Goal: Task Accomplishment & Management: Use online tool/utility

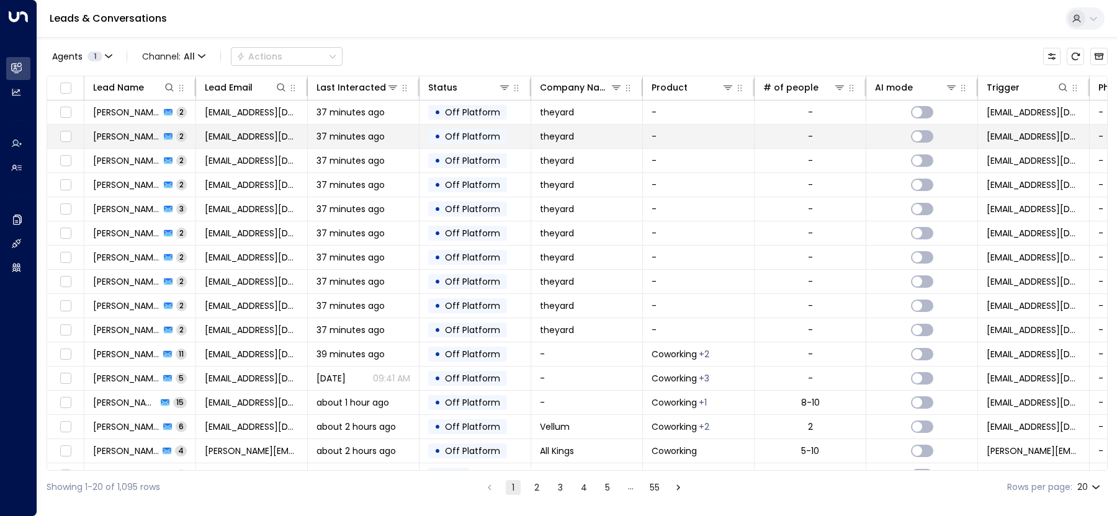
scroll to position [112, 0]
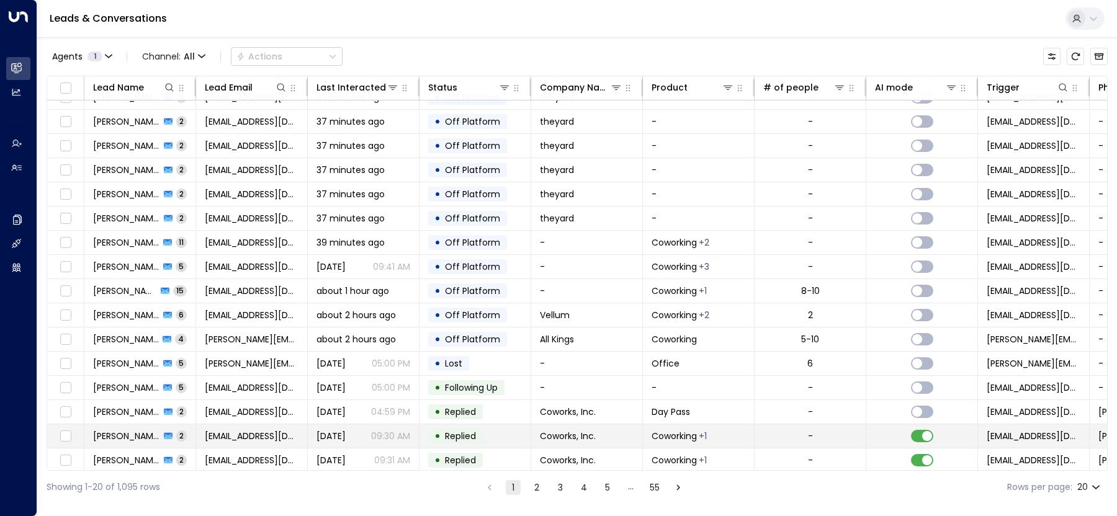
click at [269, 425] on td "[EMAIL_ADDRESS][DOMAIN_NAME]" at bounding box center [252, 437] width 112 height 24
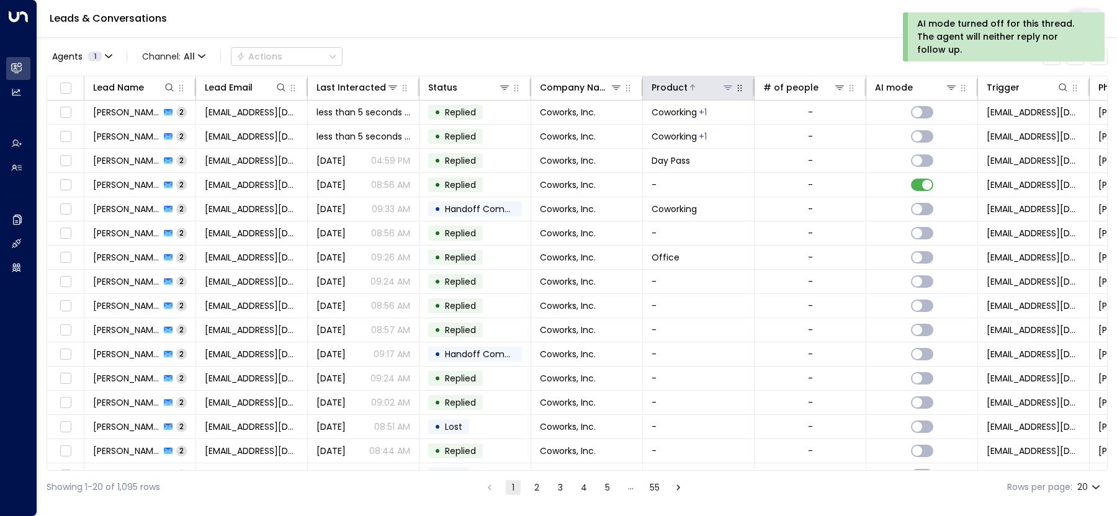
click at [698, 89] on div at bounding box center [711, 87] width 47 height 12
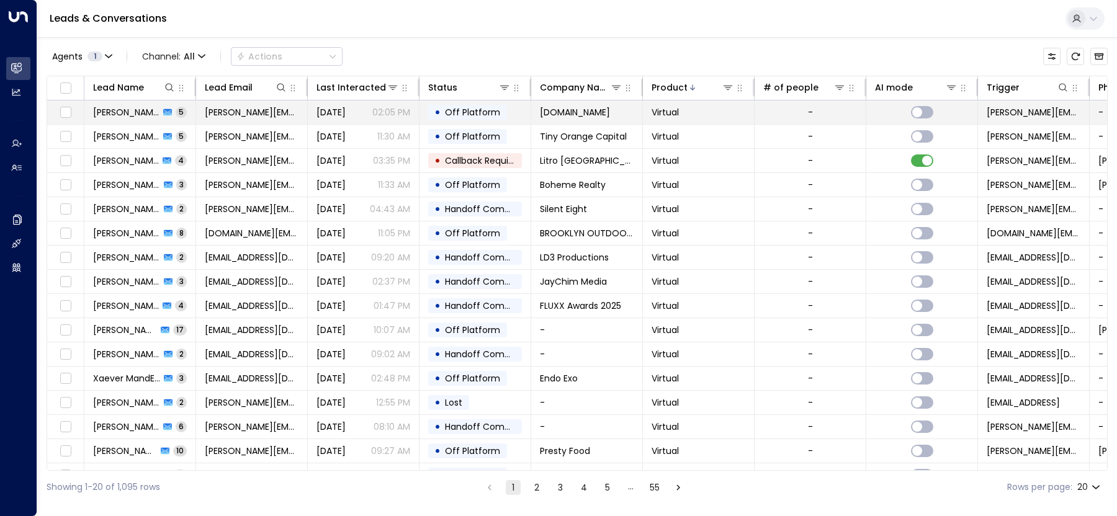
scroll to position [2, 0]
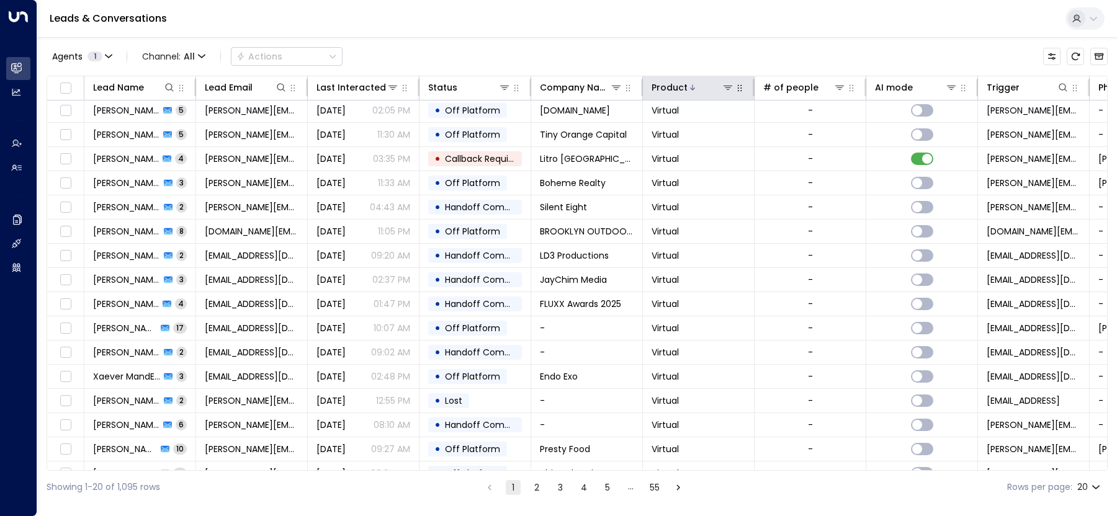
click at [741, 86] on icon "button" at bounding box center [740, 88] width 10 height 10
click at [729, 88] on icon at bounding box center [728, 88] width 10 height 10
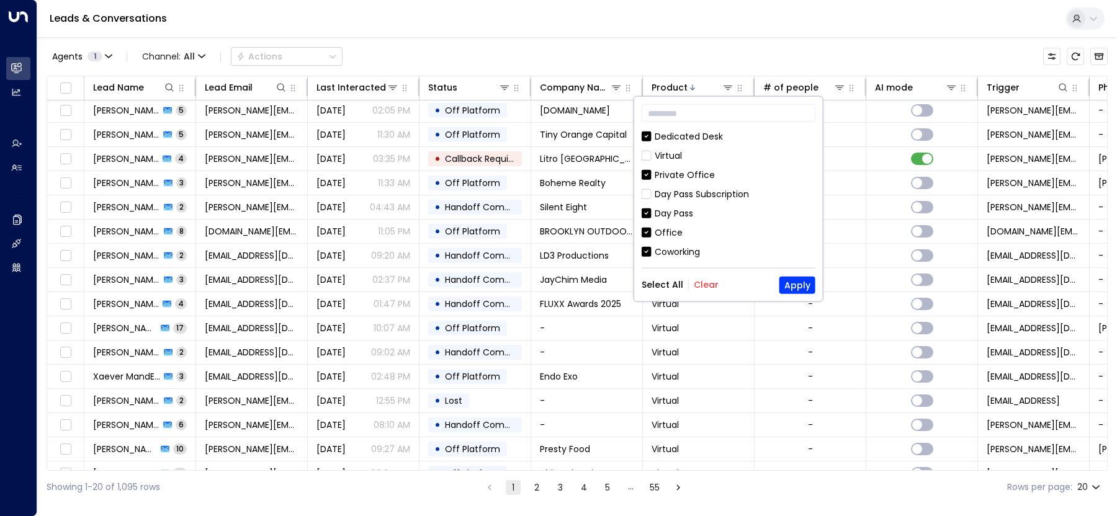
click at [647, 205] on div "Dedicated Desk Virtual Private Office Day Pass Subscription Day Pass Office Cow…" at bounding box center [729, 195] width 174 height 130
click at [802, 282] on button "Apply" at bounding box center [798, 284] width 36 height 17
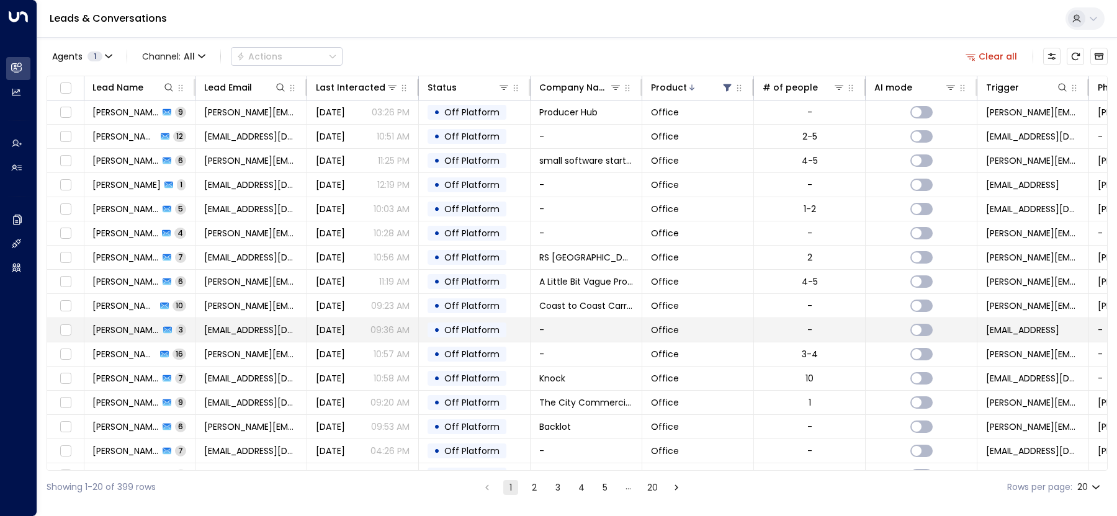
scroll to position [112, 1]
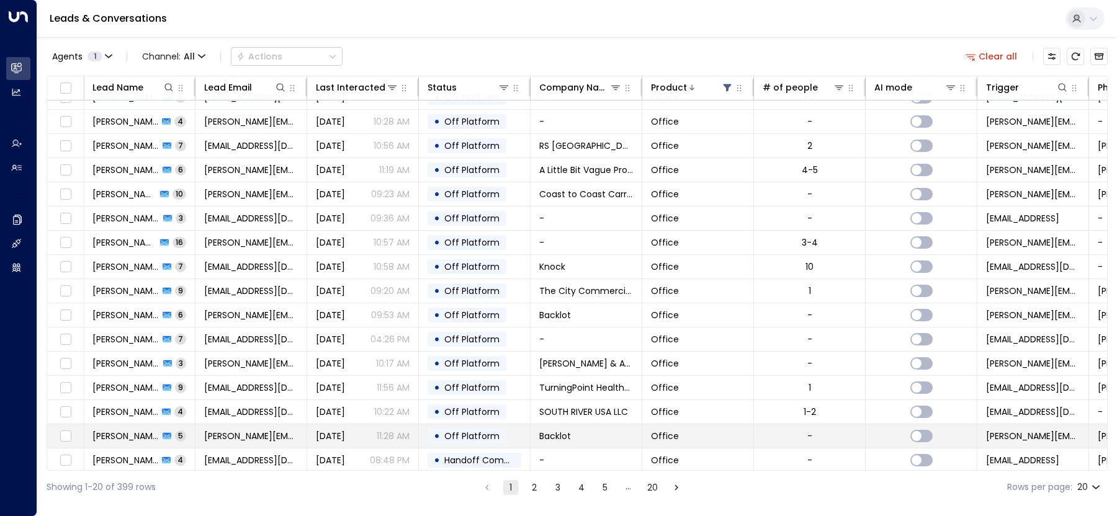
click at [404, 430] on p "11:28 AM" at bounding box center [393, 436] width 33 height 12
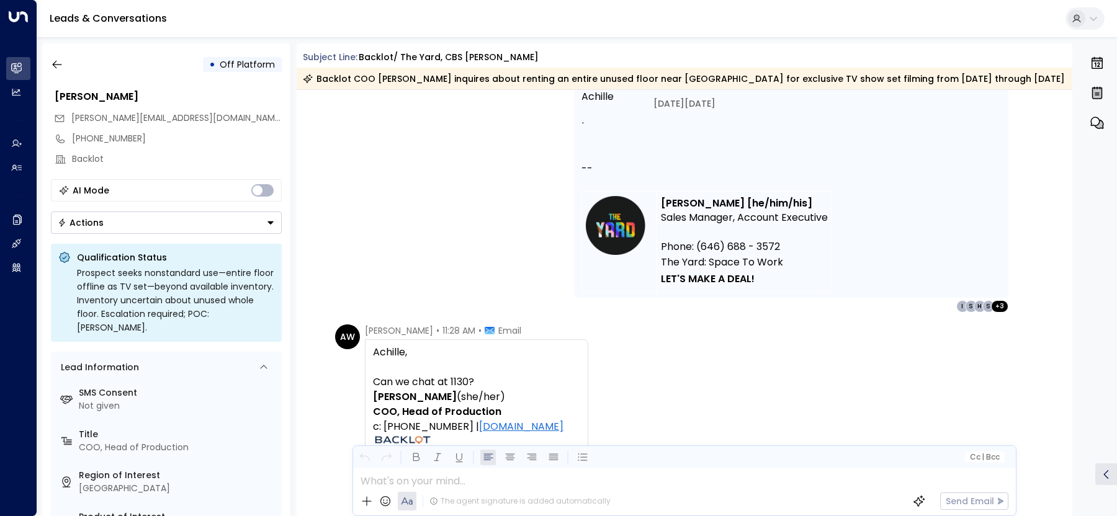
scroll to position [1413, 0]
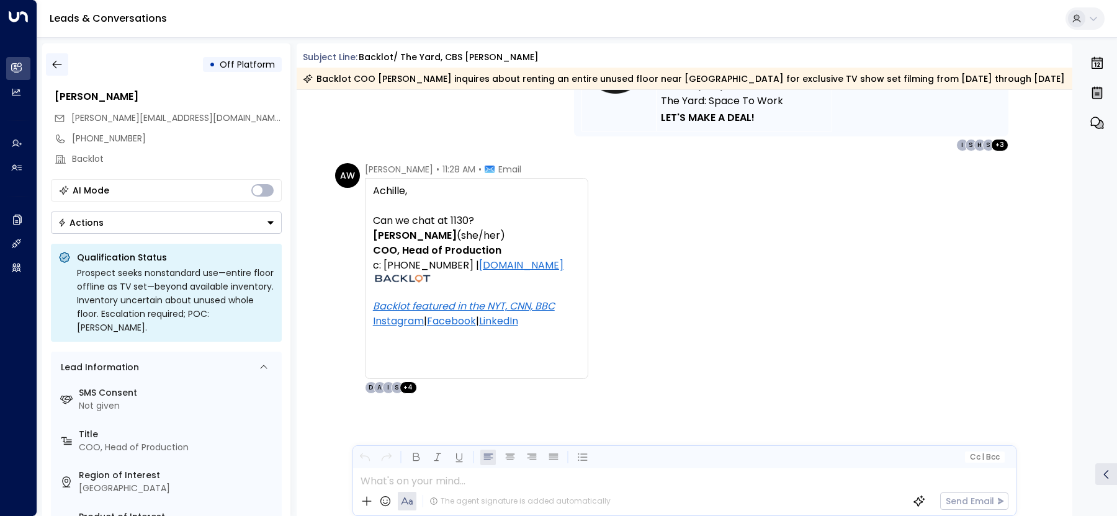
click at [55, 61] on icon "button" at bounding box center [56, 65] width 9 height 8
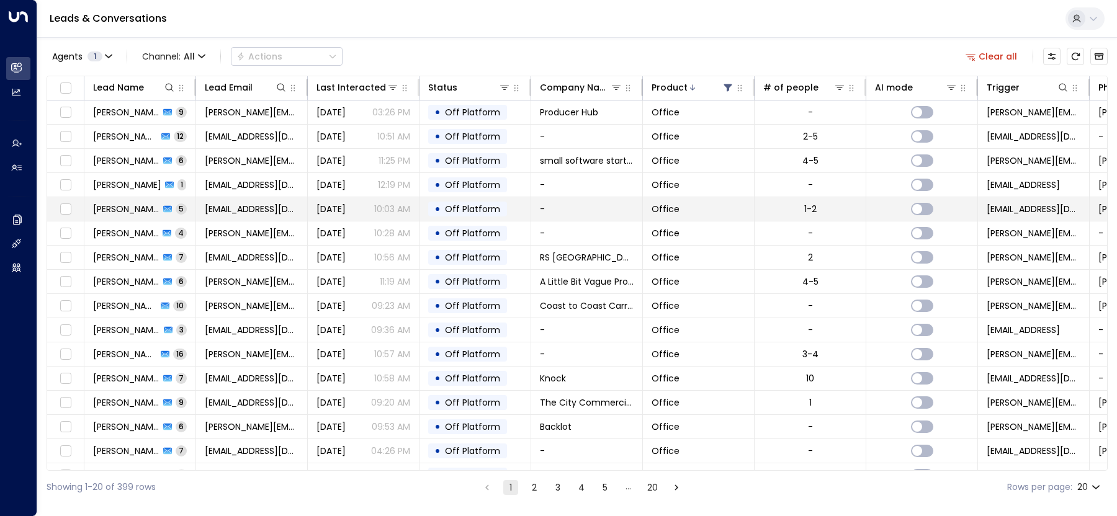
scroll to position [112, 0]
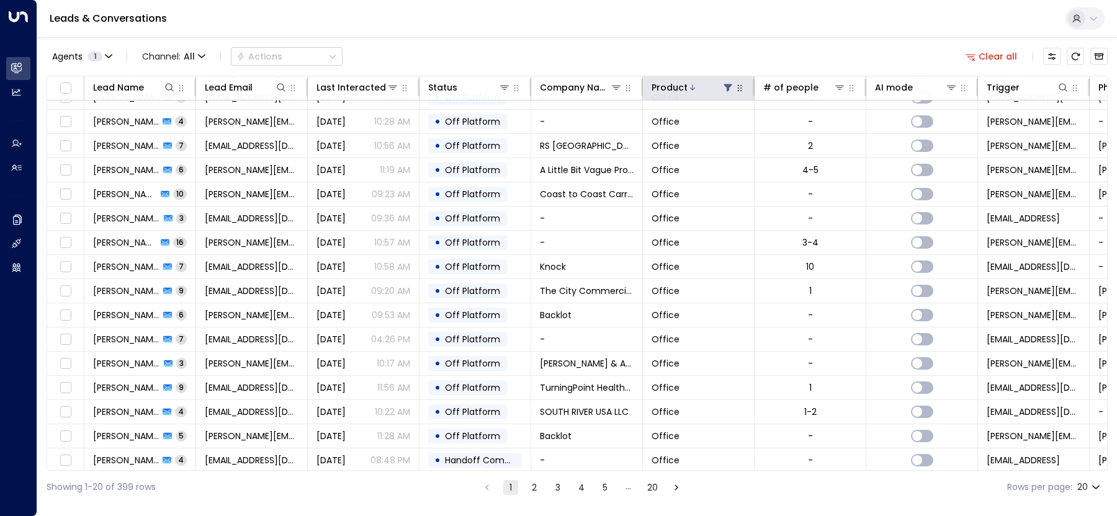
click at [726, 91] on icon at bounding box center [728, 88] width 10 height 10
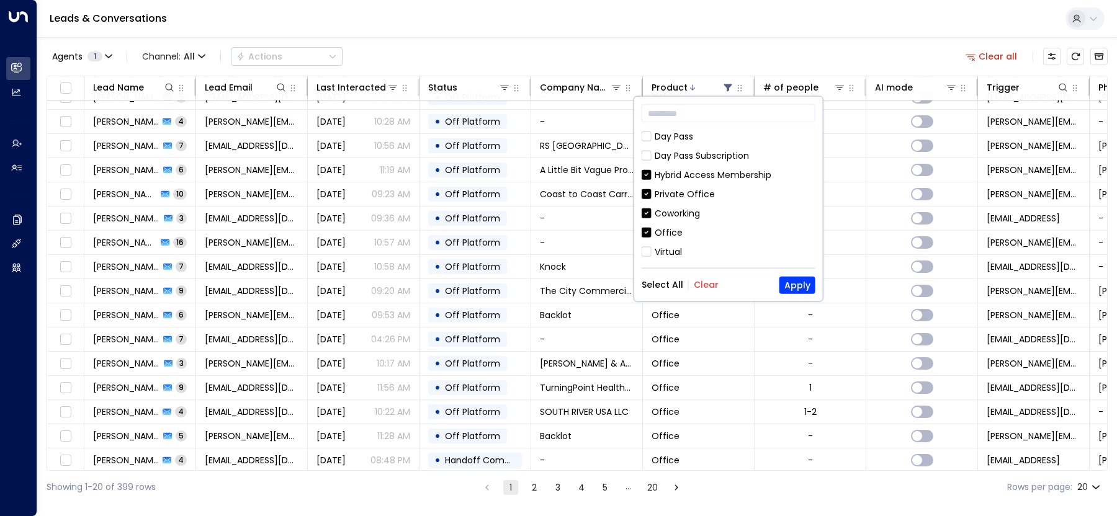
click at [663, 284] on button "Select All" at bounding box center [663, 285] width 42 height 10
click at [794, 291] on button "Apply" at bounding box center [798, 284] width 36 height 17
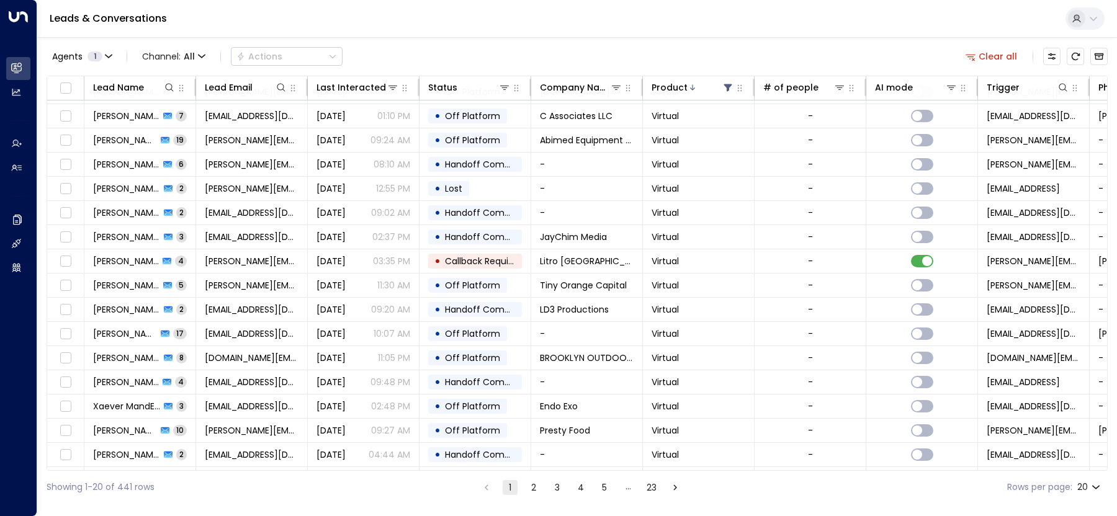
scroll to position [112, 0]
